Goal: Feedback & Contribution: Leave review/rating

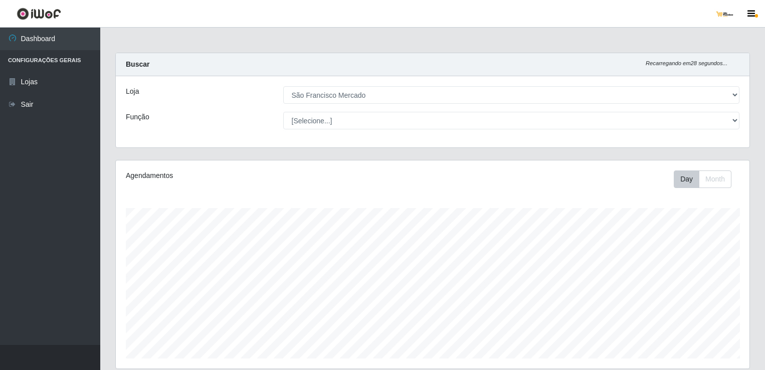
select select "168"
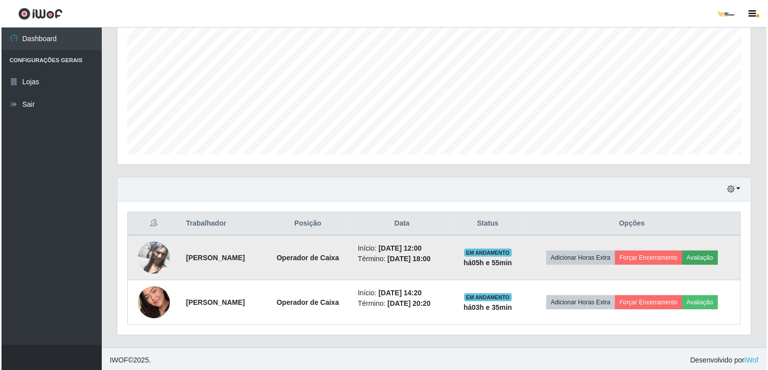
scroll to position [208, 633]
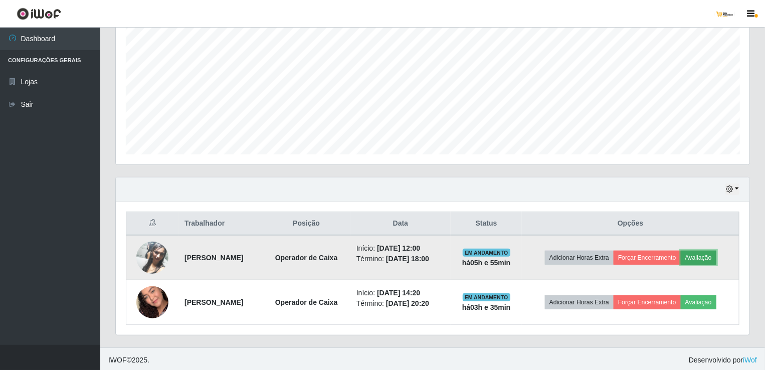
click at [705, 254] on button "Avaliação" at bounding box center [698, 258] width 36 height 14
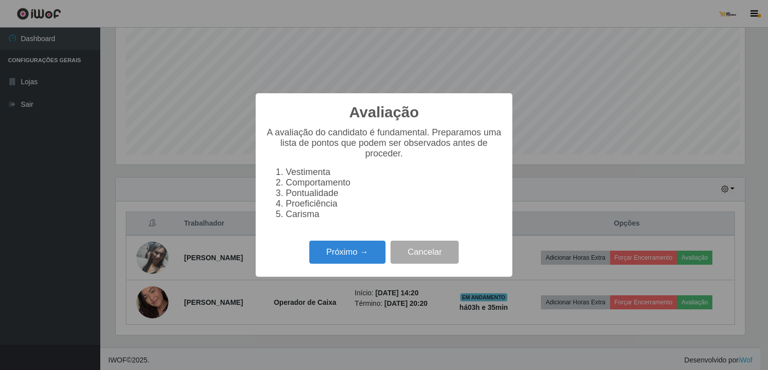
scroll to position [208, 629]
click at [365, 258] on button "Próximo →" at bounding box center [347, 252] width 76 height 24
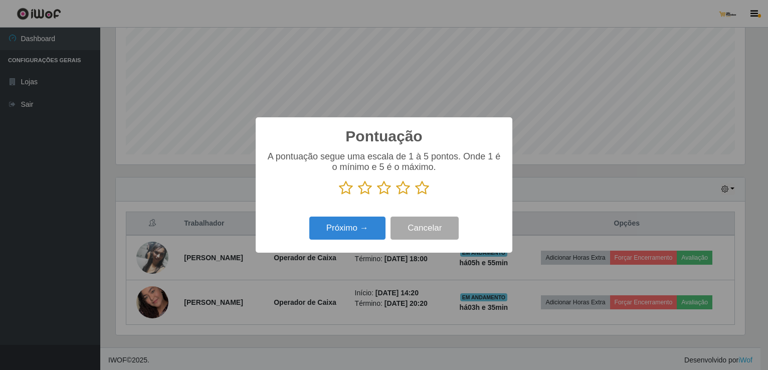
scroll to position [500827, 500405]
click at [422, 185] on icon at bounding box center [422, 187] width 14 height 15
click at [415, 195] on input "radio" at bounding box center [415, 195] width 0 height 0
click at [363, 230] on button "Próximo →" at bounding box center [347, 228] width 76 height 24
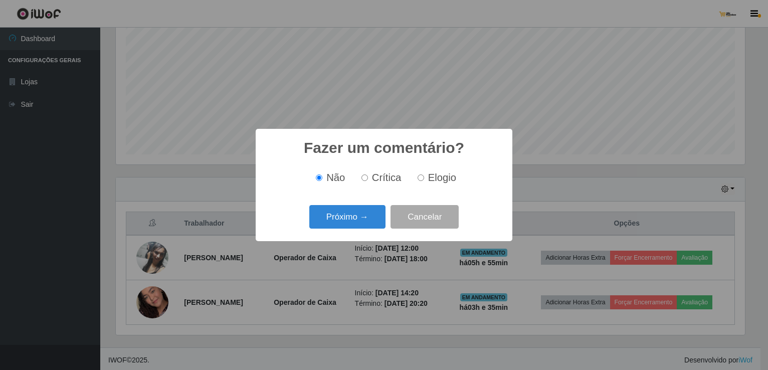
click at [421, 174] on label "Elogio" at bounding box center [434, 178] width 43 height 12
click at [421, 174] on input "Elogio" at bounding box center [420, 177] width 7 height 7
radio input "true"
click at [355, 213] on button "Próximo →" at bounding box center [347, 217] width 76 height 24
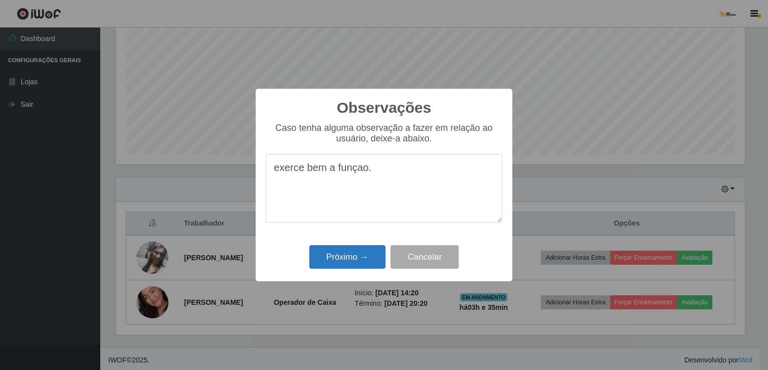
type textarea "exerce bem a funçao."
click at [344, 261] on button "Próximo →" at bounding box center [347, 257] width 76 height 24
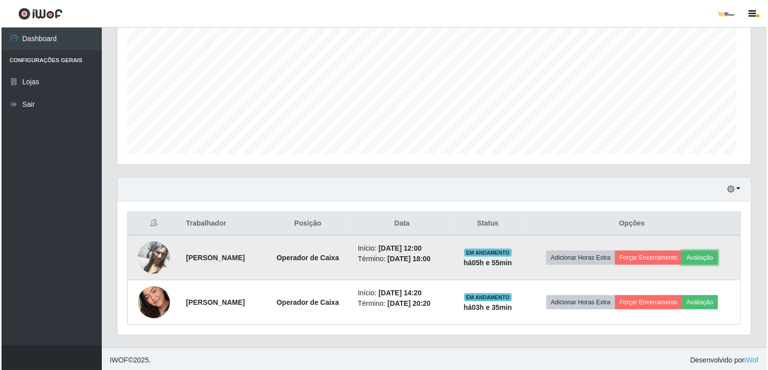
scroll to position [208, 633]
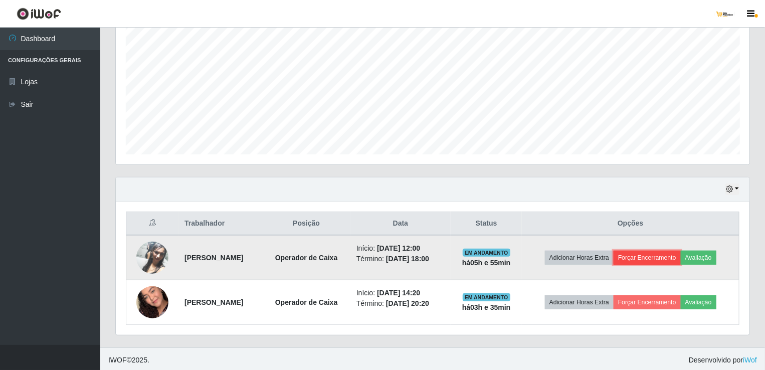
click at [663, 259] on button "Forçar Encerramento" at bounding box center [646, 258] width 67 height 14
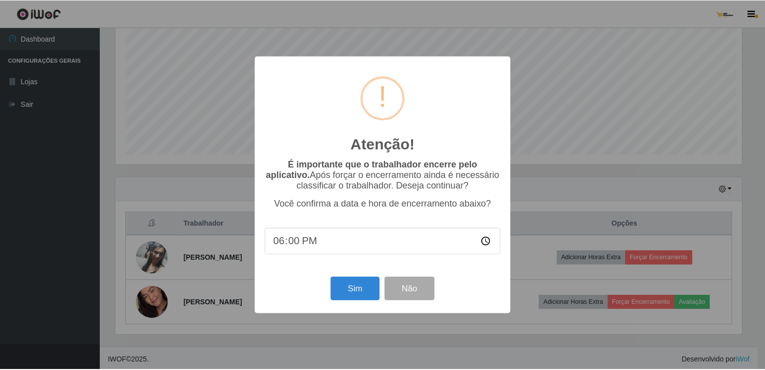
scroll to position [208, 629]
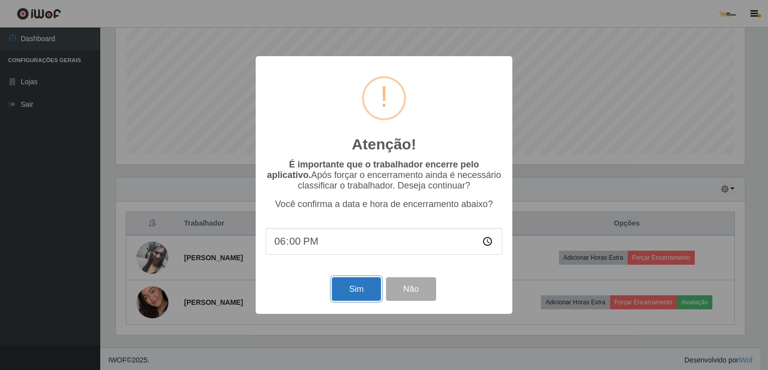
click at [362, 291] on button "Sim" at bounding box center [356, 289] width 49 height 24
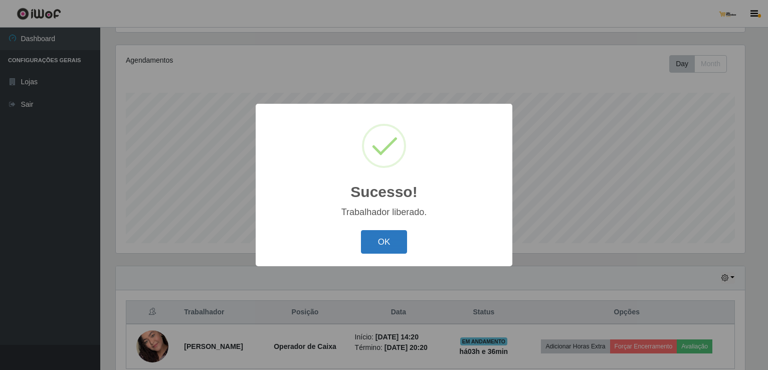
click at [388, 238] on button "OK" at bounding box center [384, 242] width 47 height 24
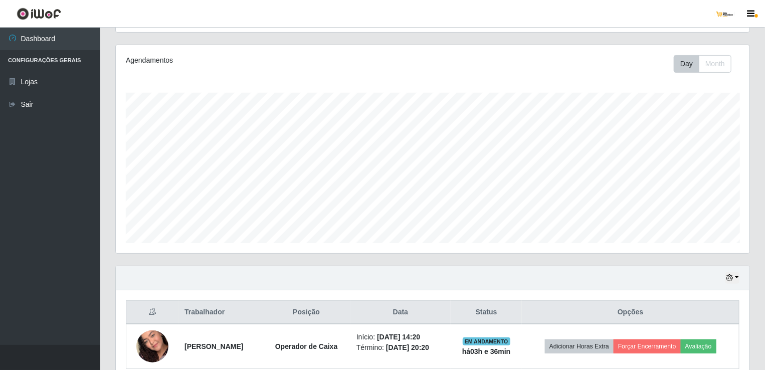
scroll to position [208, 633]
